Goal: Check status: Check status

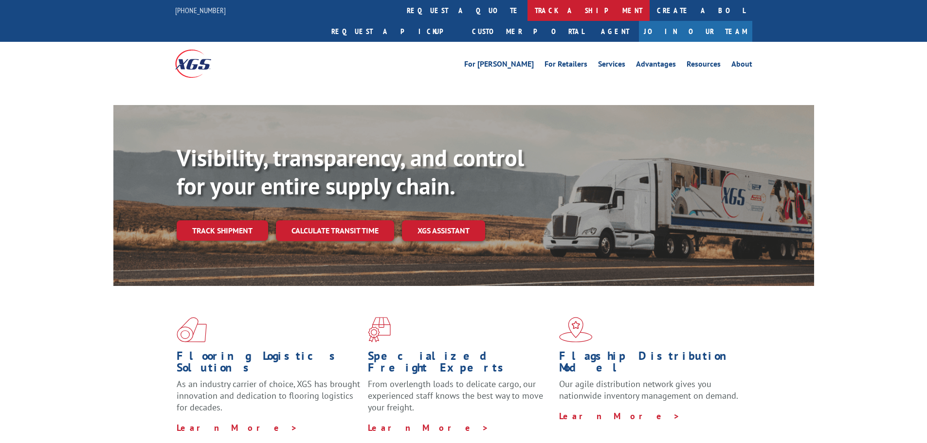
click at [528, 7] on link "track a shipment" at bounding box center [589, 10] width 122 height 21
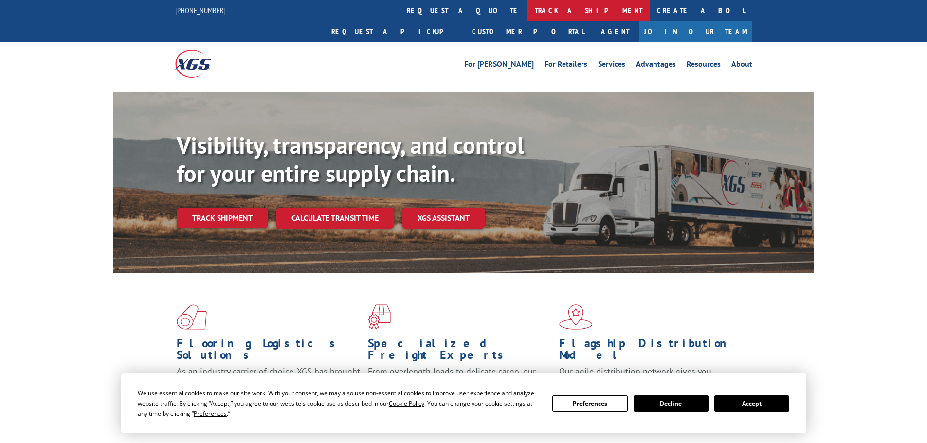
click at [528, 11] on link "track a shipment" at bounding box center [589, 10] width 122 height 21
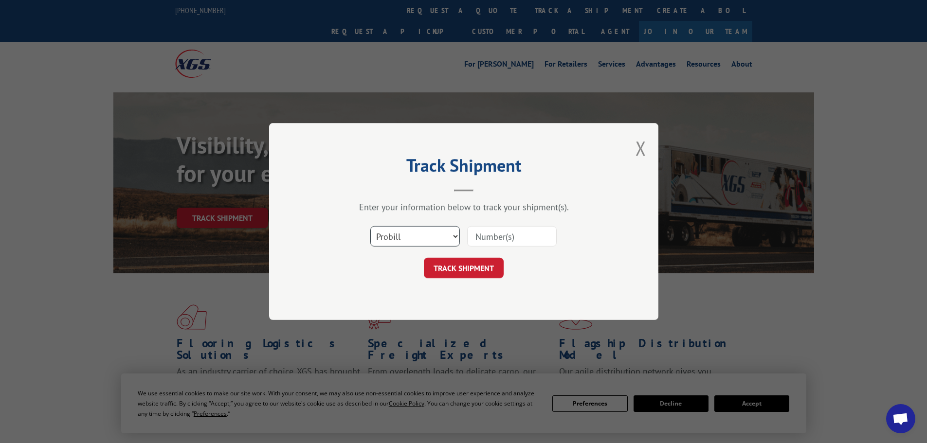
drag, startPoint x: 427, startPoint y: 239, endPoint x: 417, endPoint y: 244, distance: 11.8
click at [427, 239] on select "Select category... Probill BOL PO" at bounding box center [415, 236] width 90 height 20
select select "bol"
click at [370, 226] on select "Select category... Probill BOL PO" at bounding box center [415, 236] width 90 height 20
click at [487, 233] on input at bounding box center [512, 236] width 90 height 20
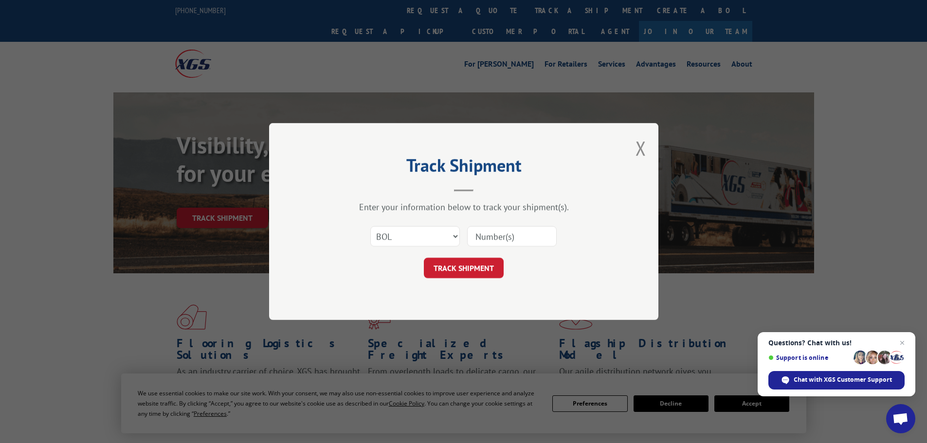
paste input "5523991"
type input "5523991"
drag, startPoint x: 476, startPoint y: 266, endPoint x: 469, endPoint y: 229, distance: 37.1
click at [476, 266] on button "TRACK SHIPMENT" at bounding box center [464, 268] width 80 height 20
